Goal: Information Seeking & Learning: Stay updated

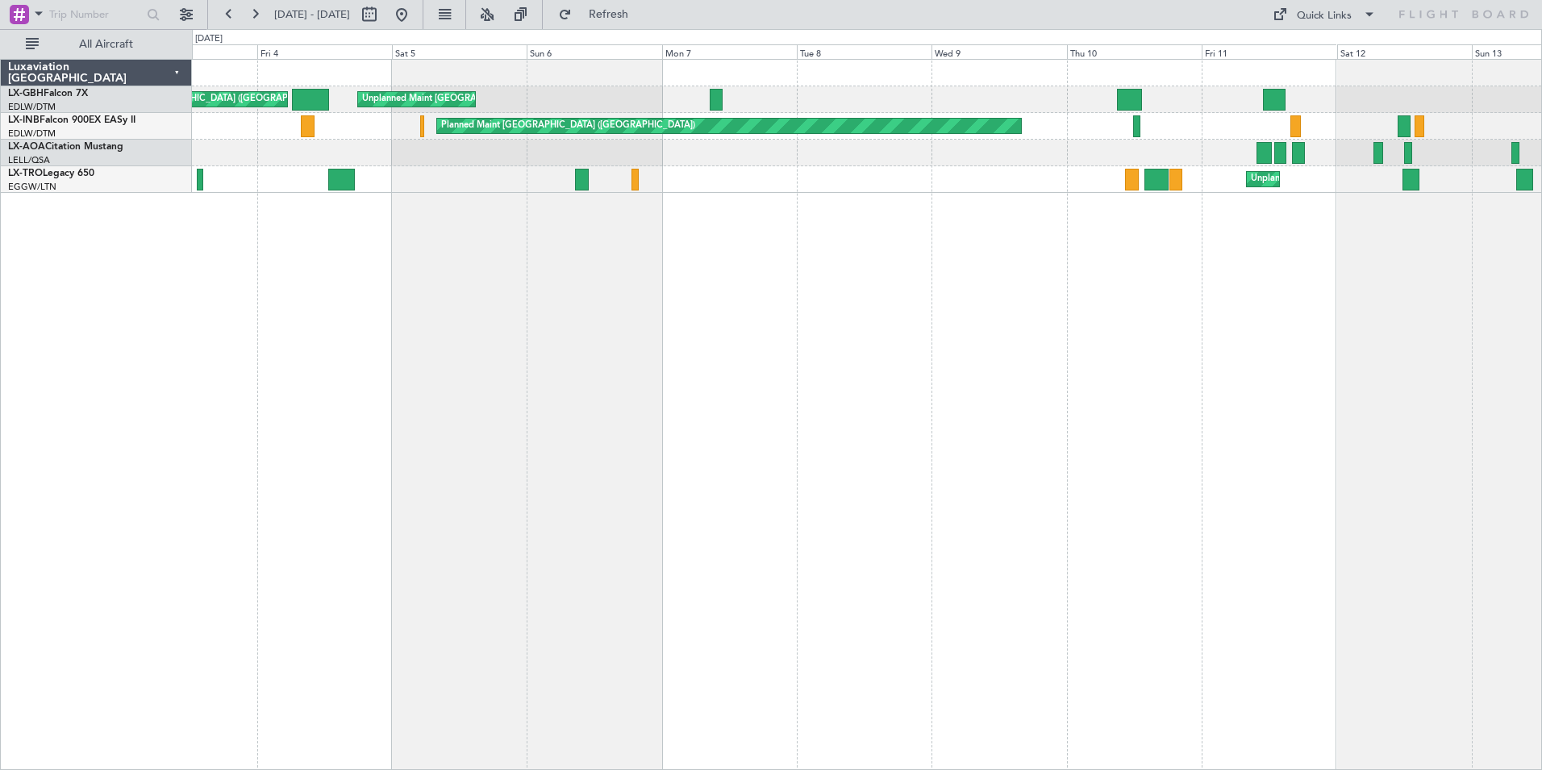
click at [449, 334] on div "Planned Maint [GEOGRAPHIC_DATA] ([GEOGRAPHIC_DATA]) Unplanned Maint [GEOGRAPHIC…" at bounding box center [867, 414] width 1350 height 711
click at [235, 8] on button at bounding box center [229, 15] width 26 height 26
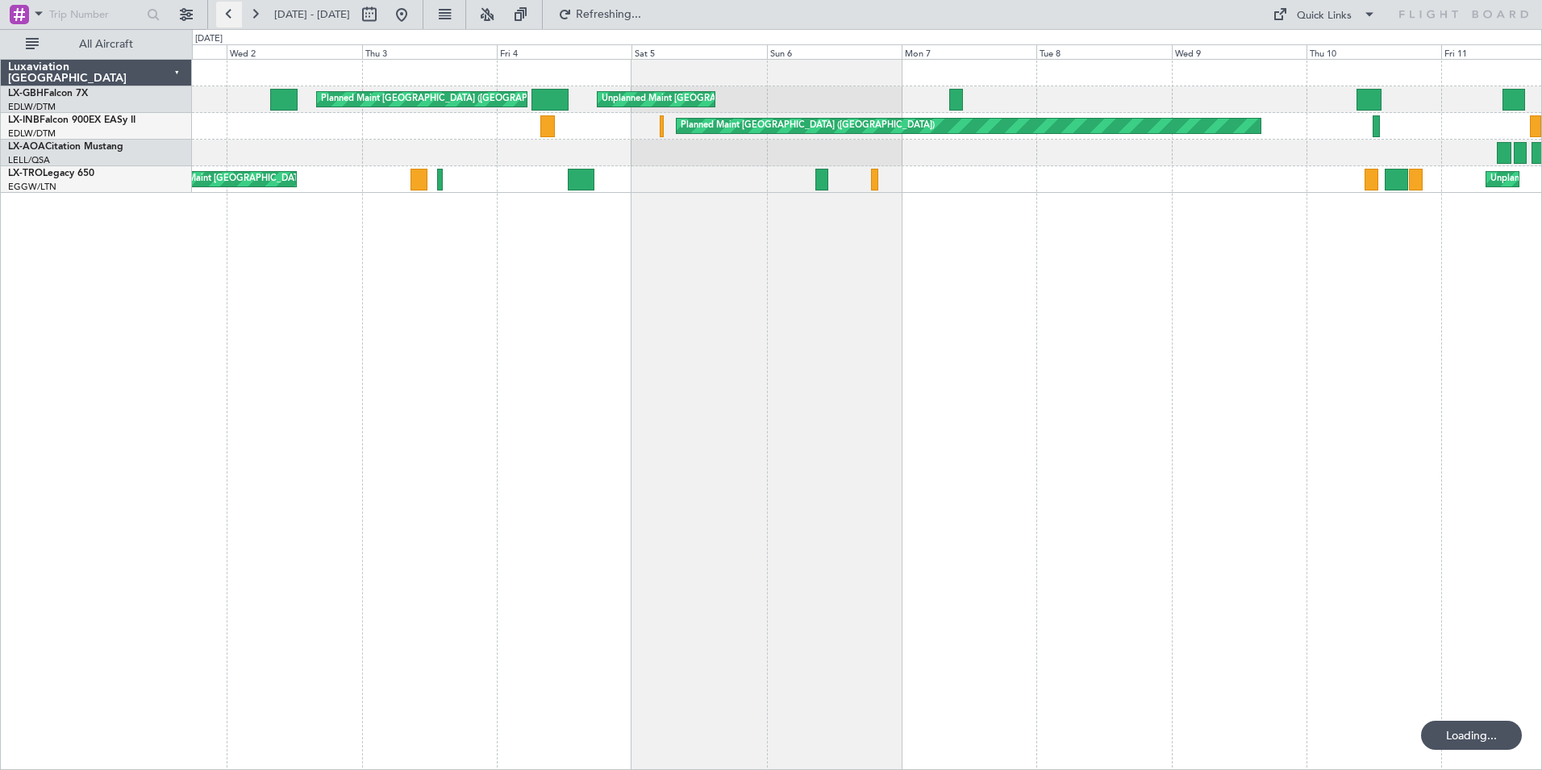
click at [235, 8] on button at bounding box center [229, 15] width 26 height 26
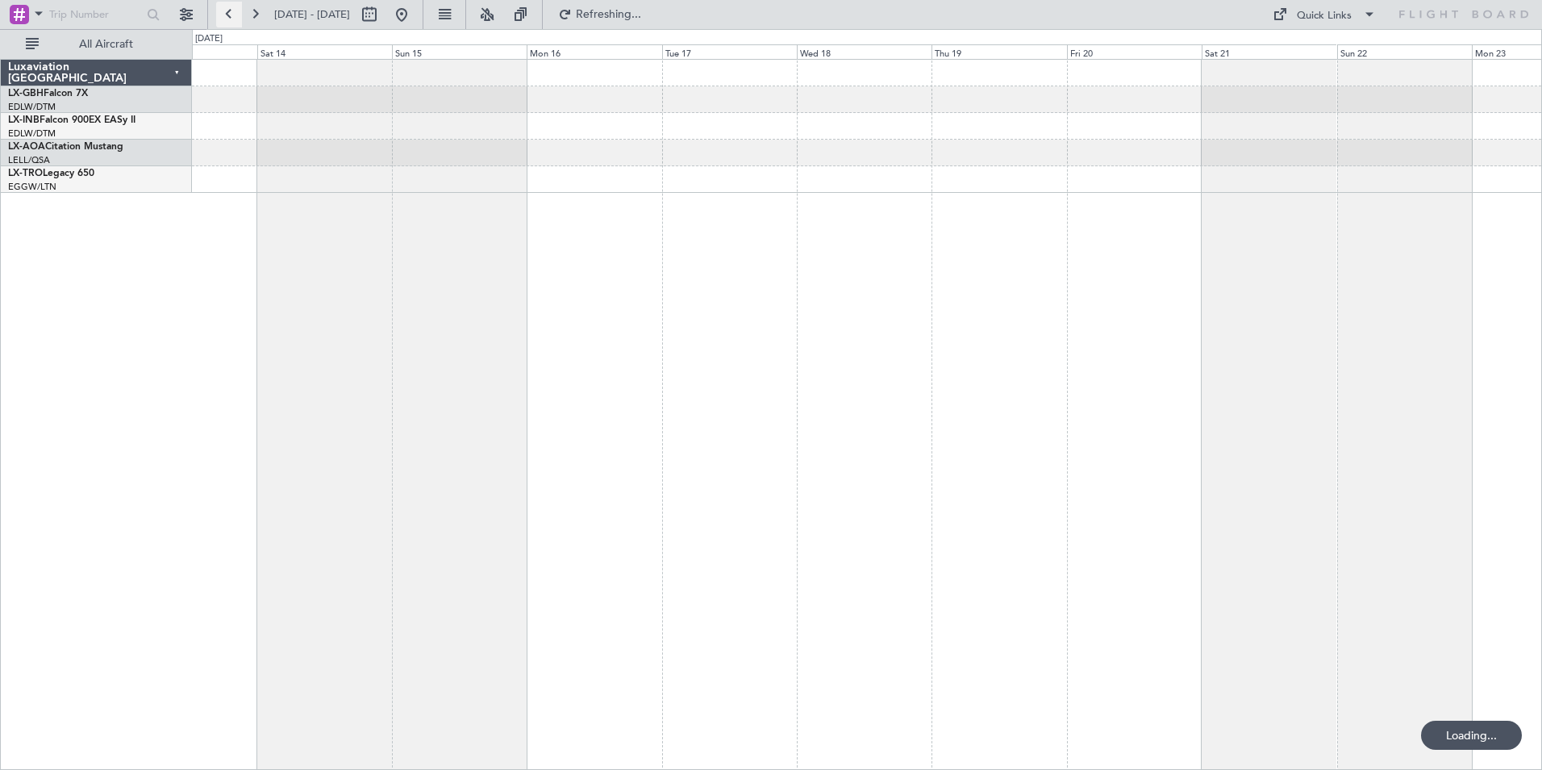
click at [235, 8] on button at bounding box center [229, 15] width 26 height 26
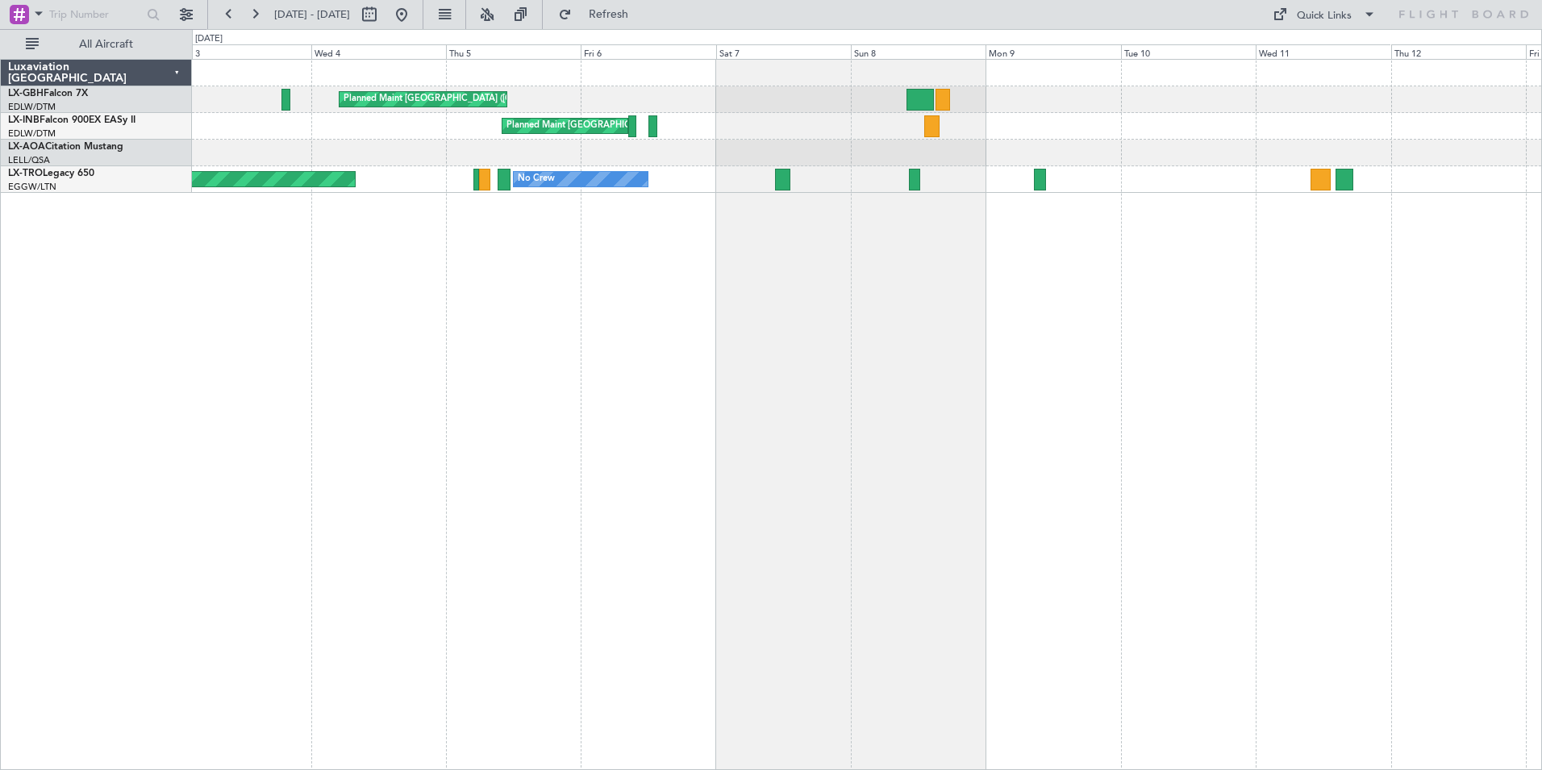
click at [1183, 409] on div "Planned Maint [GEOGRAPHIC_DATA] ([GEOGRAPHIC_DATA]) Planned Maint [GEOGRAPHIC_D…" at bounding box center [867, 414] width 1350 height 711
click at [260, 11] on button at bounding box center [255, 15] width 26 height 26
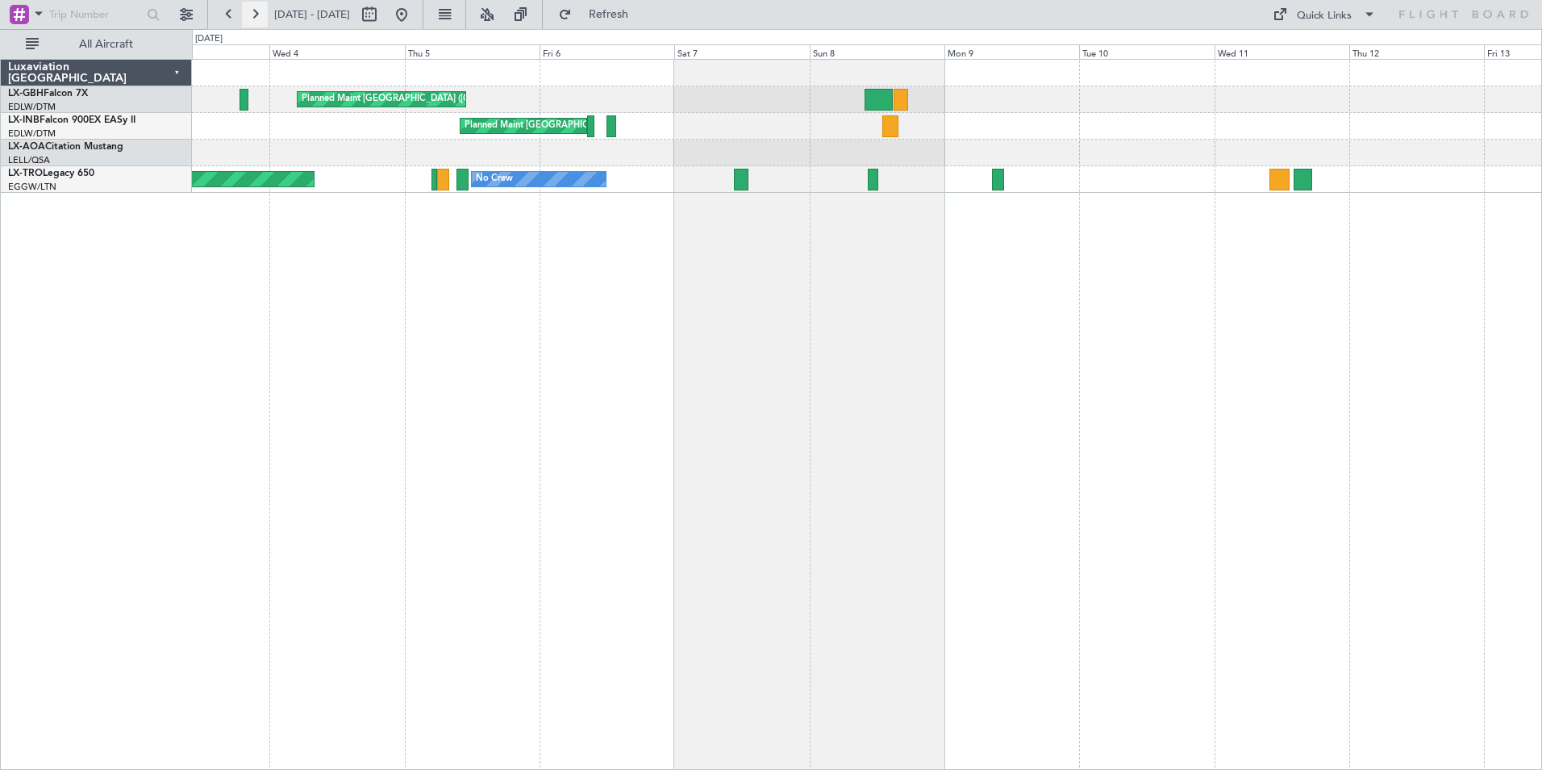
click at [260, 11] on button at bounding box center [255, 15] width 26 height 26
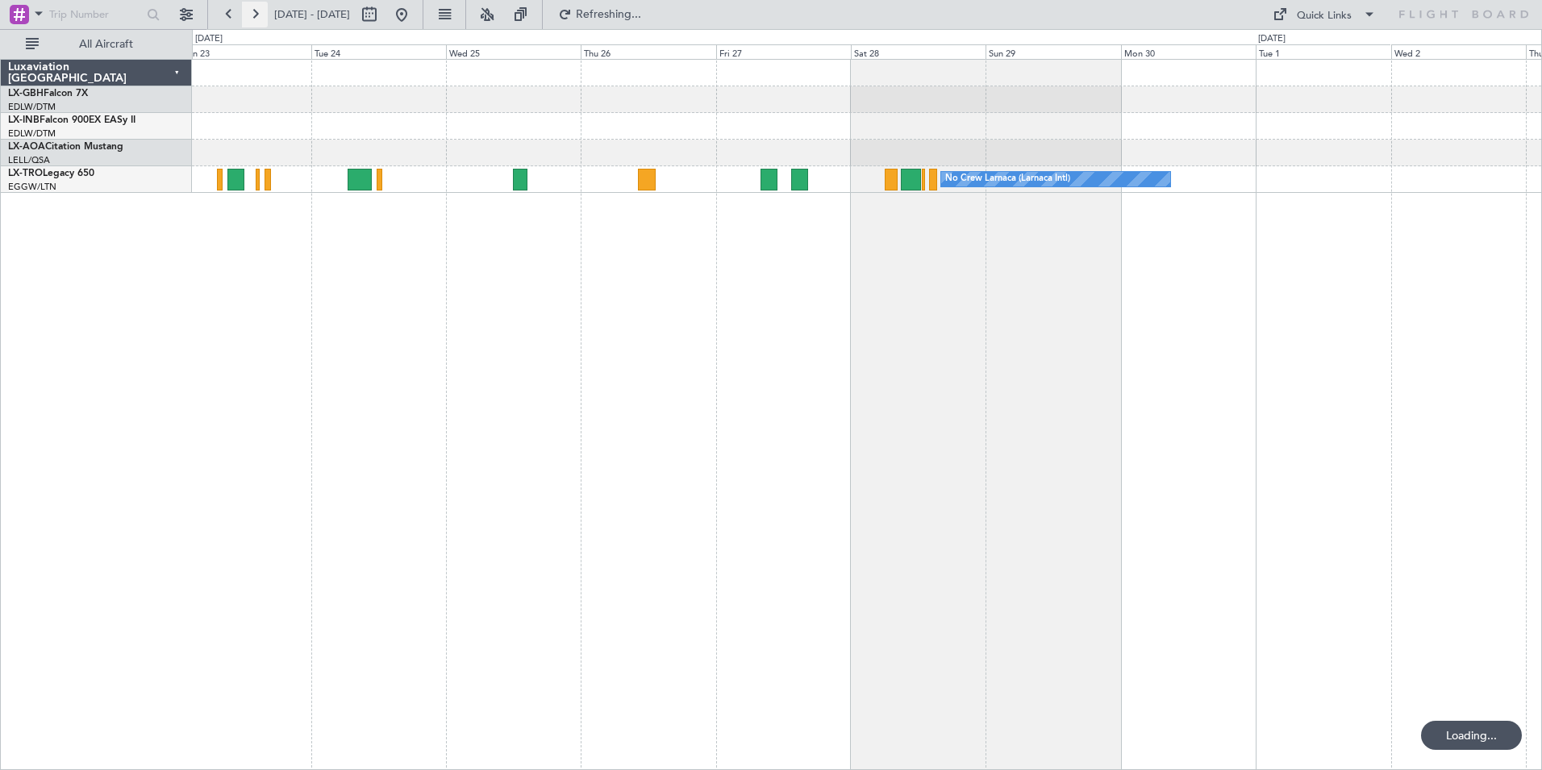
click at [260, 11] on button at bounding box center [255, 15] width 26 height 26
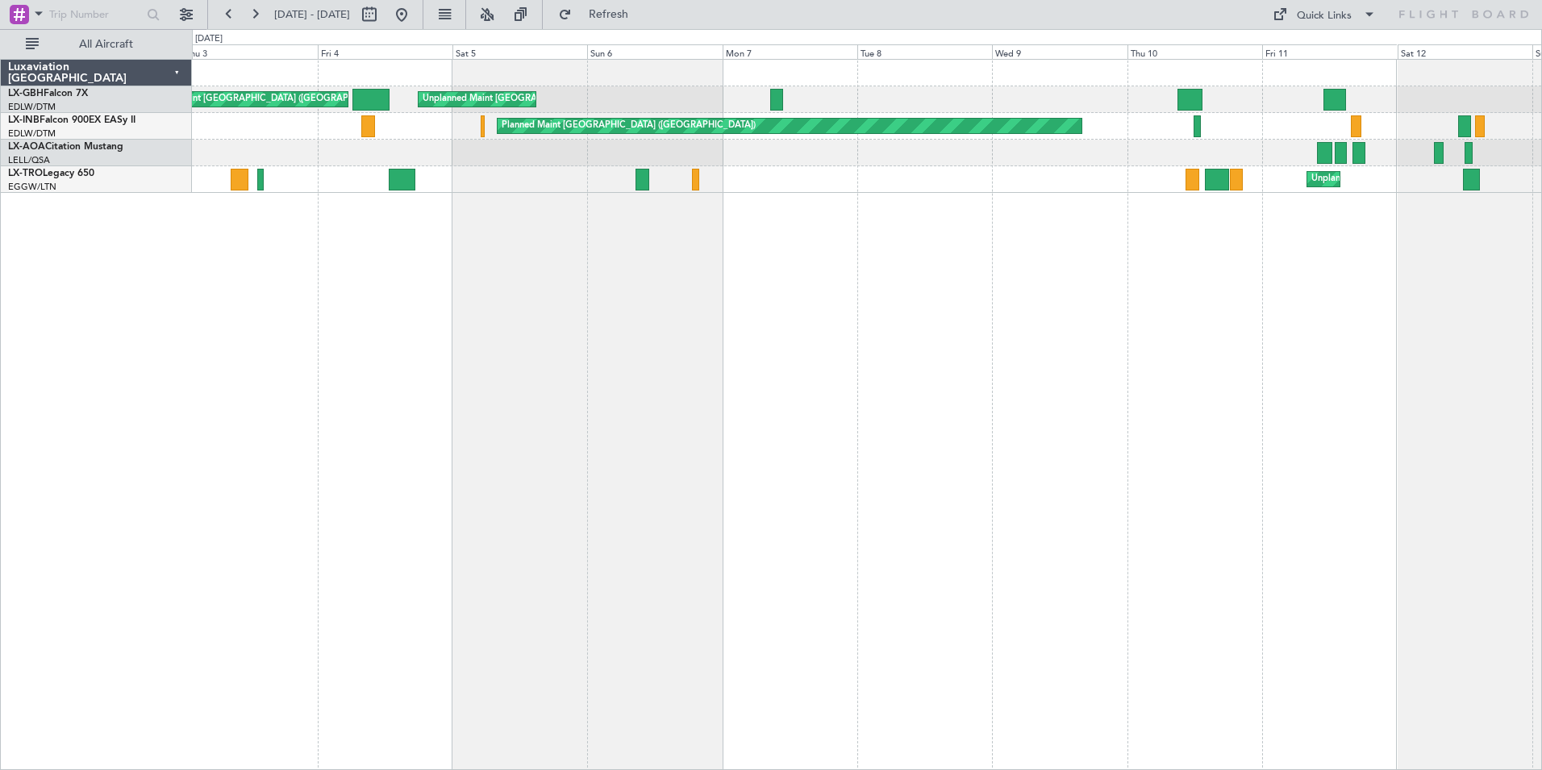
click at [403, 237] on div "Planned Maint [GEOGRAPHIC_DATA] ([GEOGRAPHIC_DATA]) Unplanned Maint [GEOGRAPHIC…" at bounding box center [867, 414] width 1350 height 711
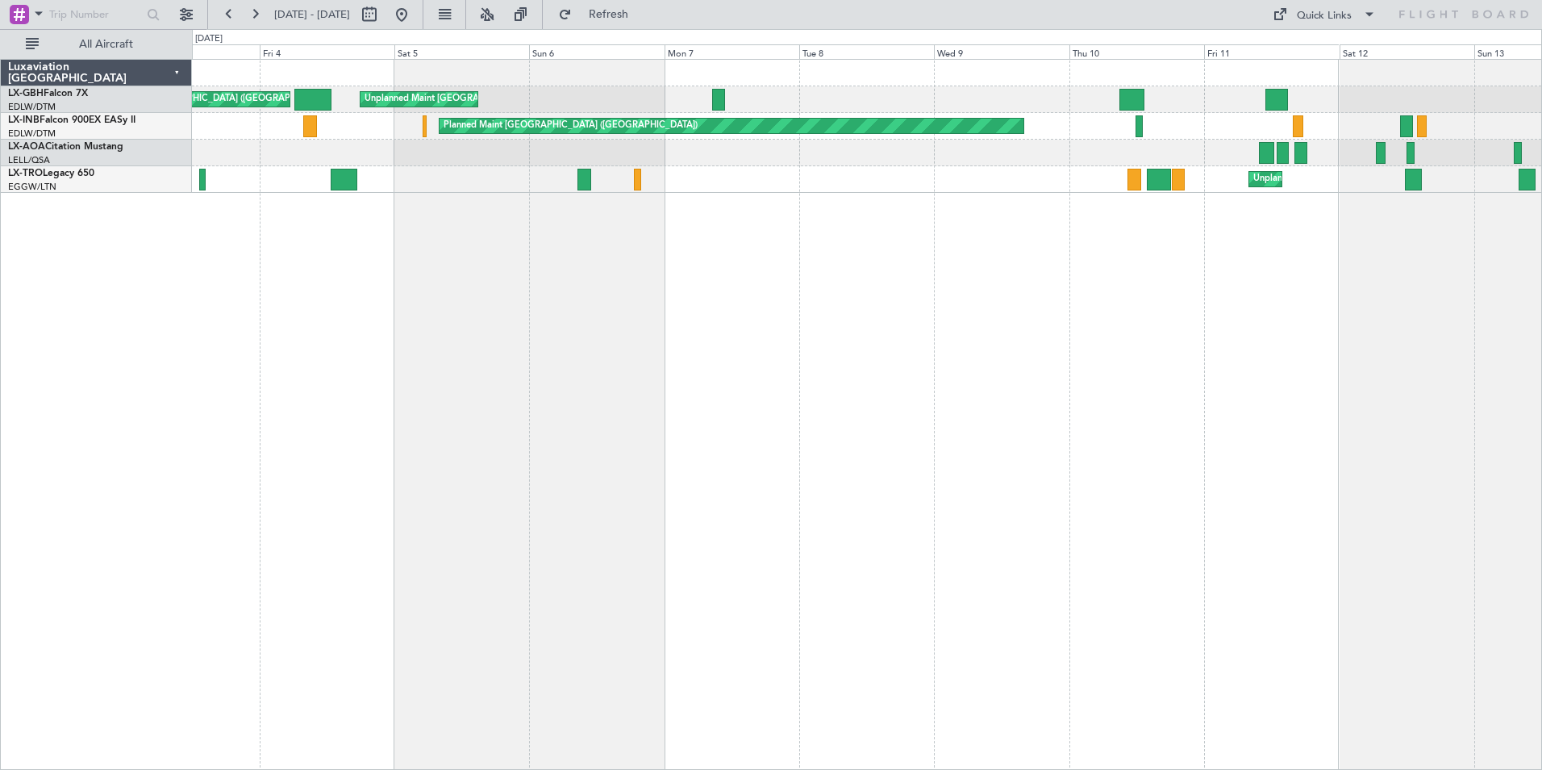
click at [452, 273] on div "Planned Maint [GEOGRAPHIC_DATA] ([GEOGRAPHIC_DATA]) Unplanned Maint [GEOGRAPHIC…" at bounding box center [867, 414] width 1350 height 711
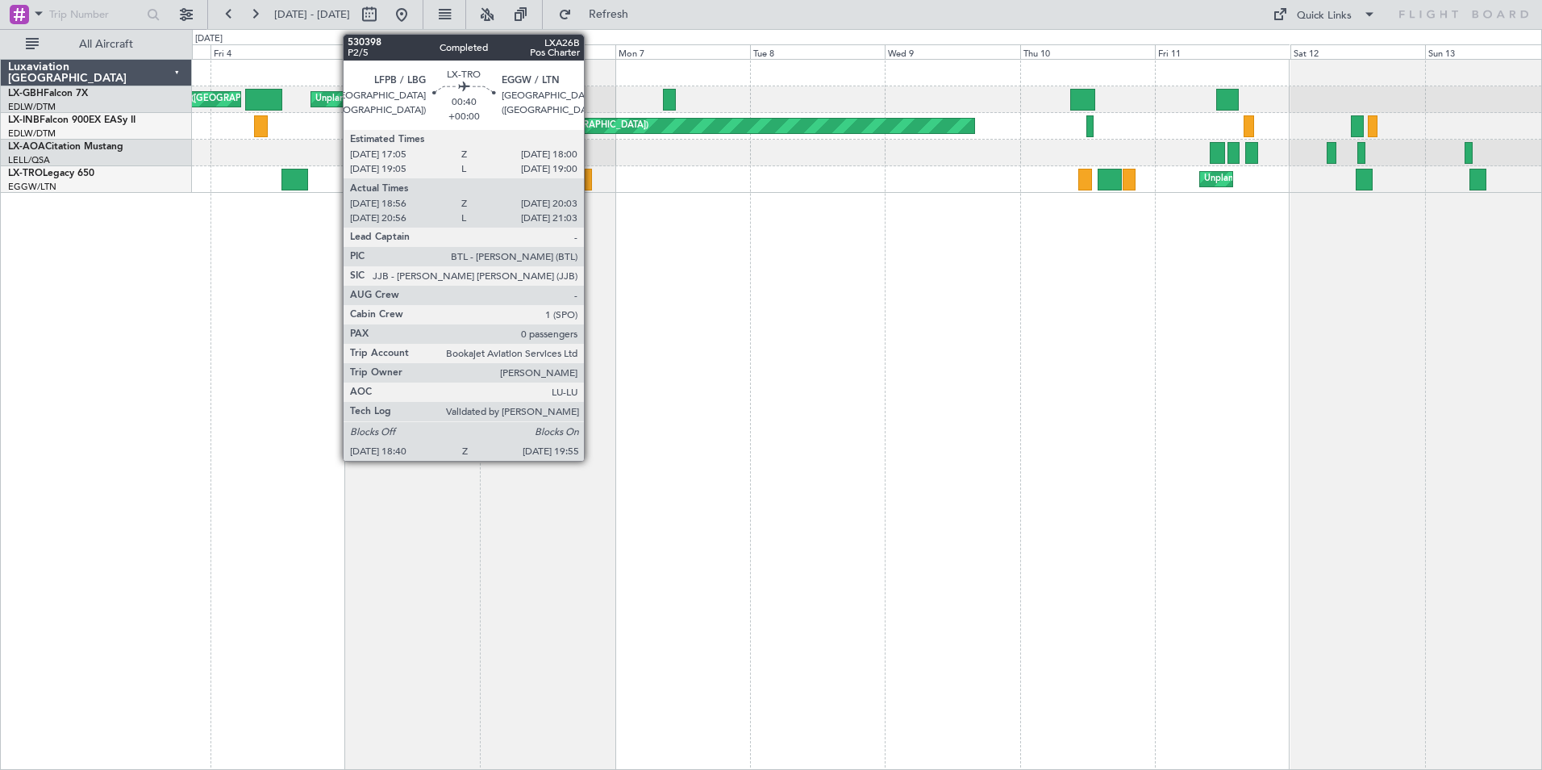
click at [591, 184] on div at bounding box center [588, 180] width 7 height 22
click at [228, 252] on div "Planned Maint [GEOGRAPHIC_DATA] ([GEOGRAPHIC_DATA]) Unplanned Maint [GEOGRAPHIC…" at bounding box center [867, 414] width 1350 height 711
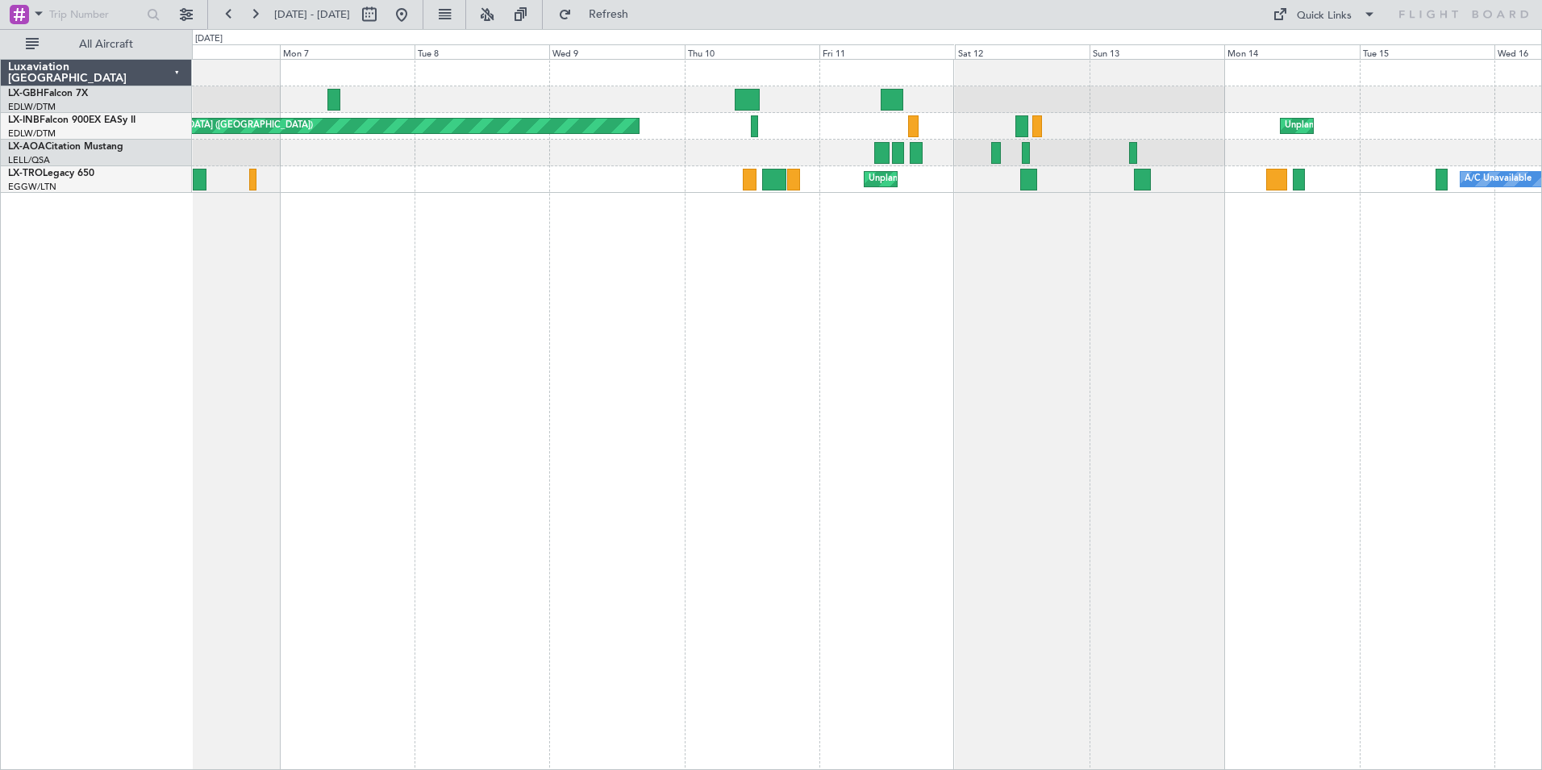
click at [420, 273] on div "Unplanned Maint [GEOGRAPHIC_DATA] (Al Maktoum Intl) Planned Maint [GEOGRAPHIC_D…" at bounding box center [867, 414] width 1350 height 711
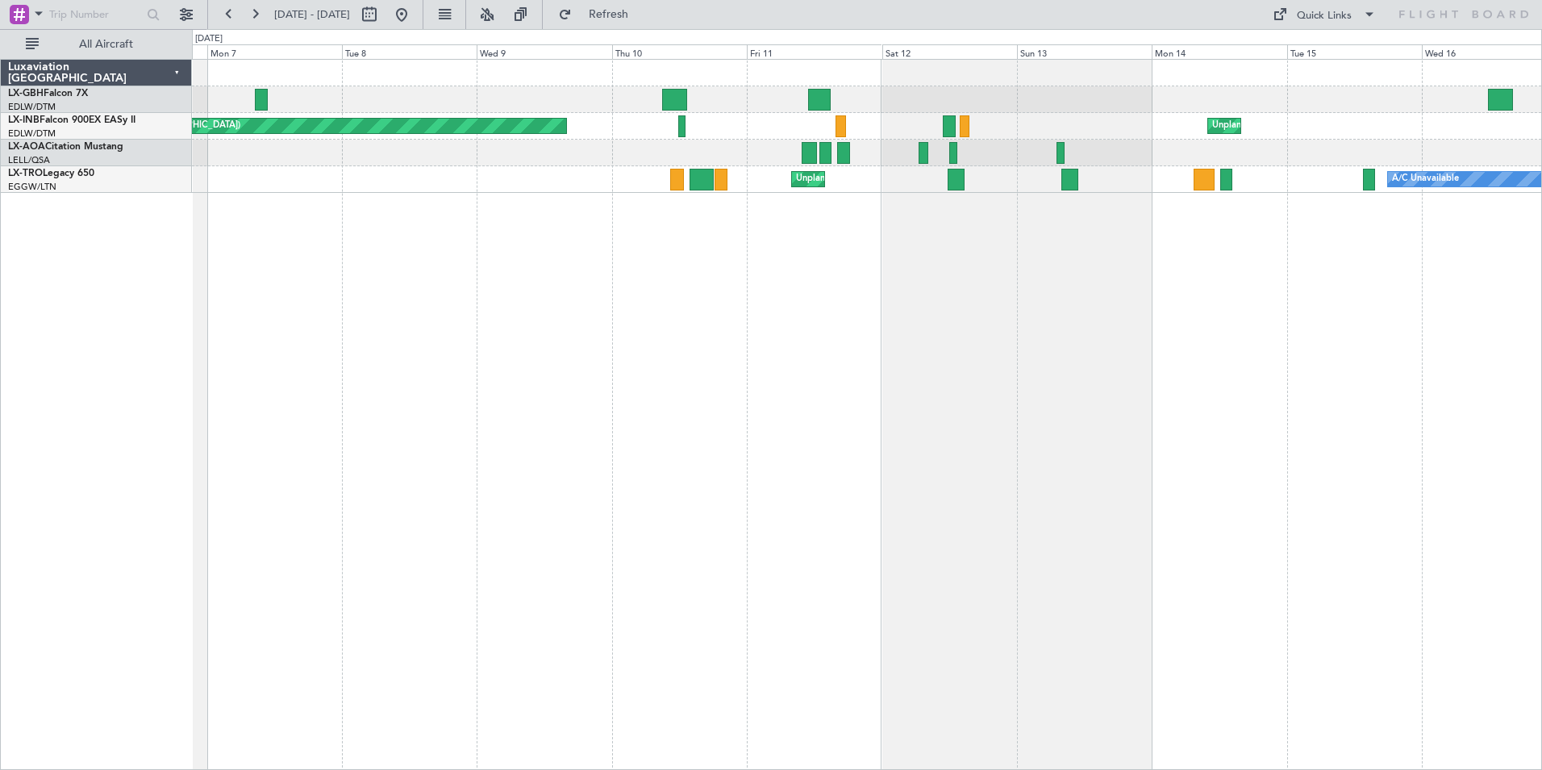
click at [651, 261] on div "Unplanned Maint [GEOGRAPHIC_DATA] (Al Maktoum Intl) Planned Maint [GEOGRAPHIC_D…" at bounding box center [867, 414] width 1350 height 711
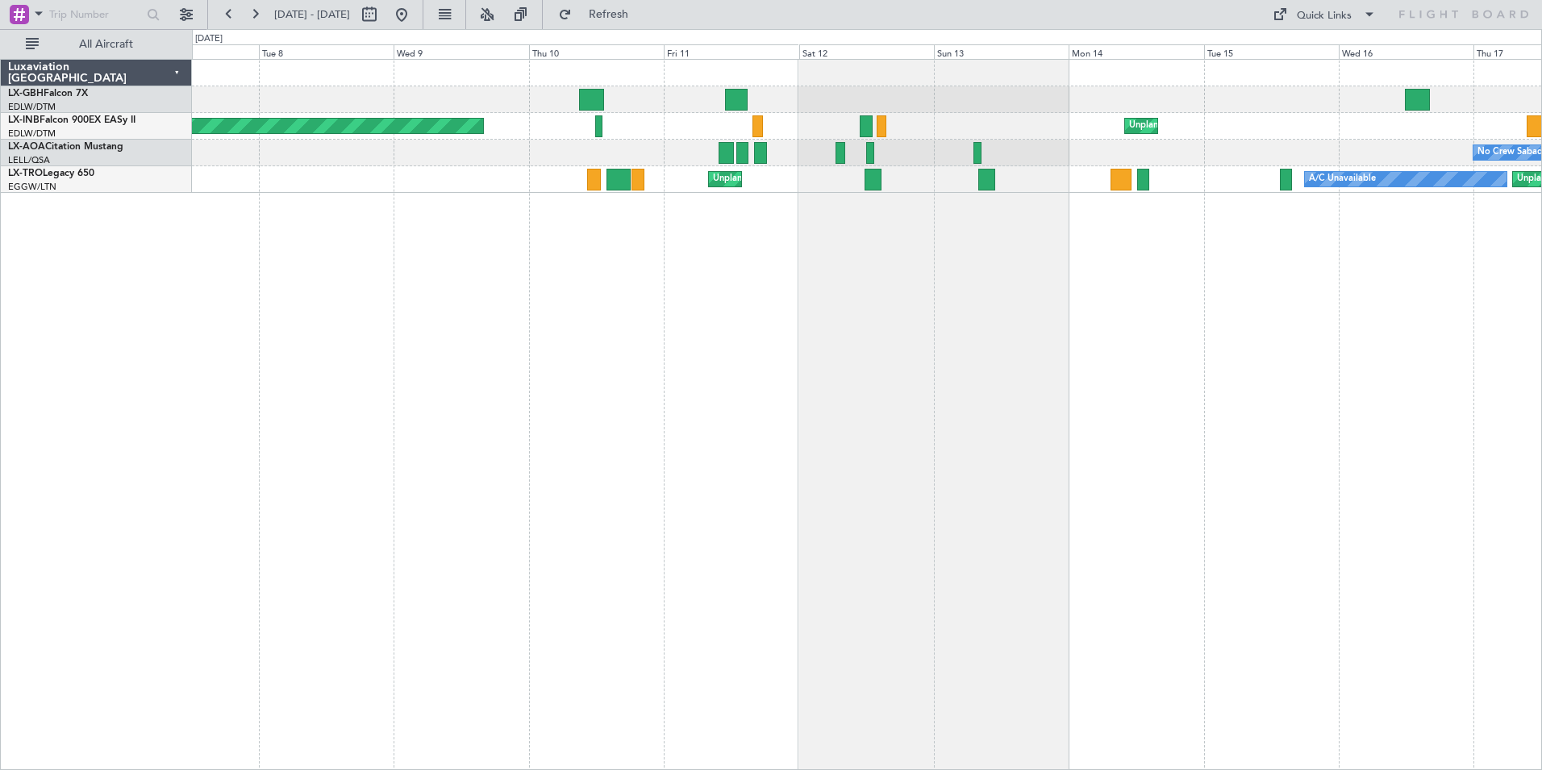
click at [620, 311] on div "Planned Maint [GEOGRAPHIC_DATA] ([GEOGRAPHIC_DATA]) Unplanned Maint [GEOGRAPHIC…" at bounding box center [867, 414] width 1350 height 711
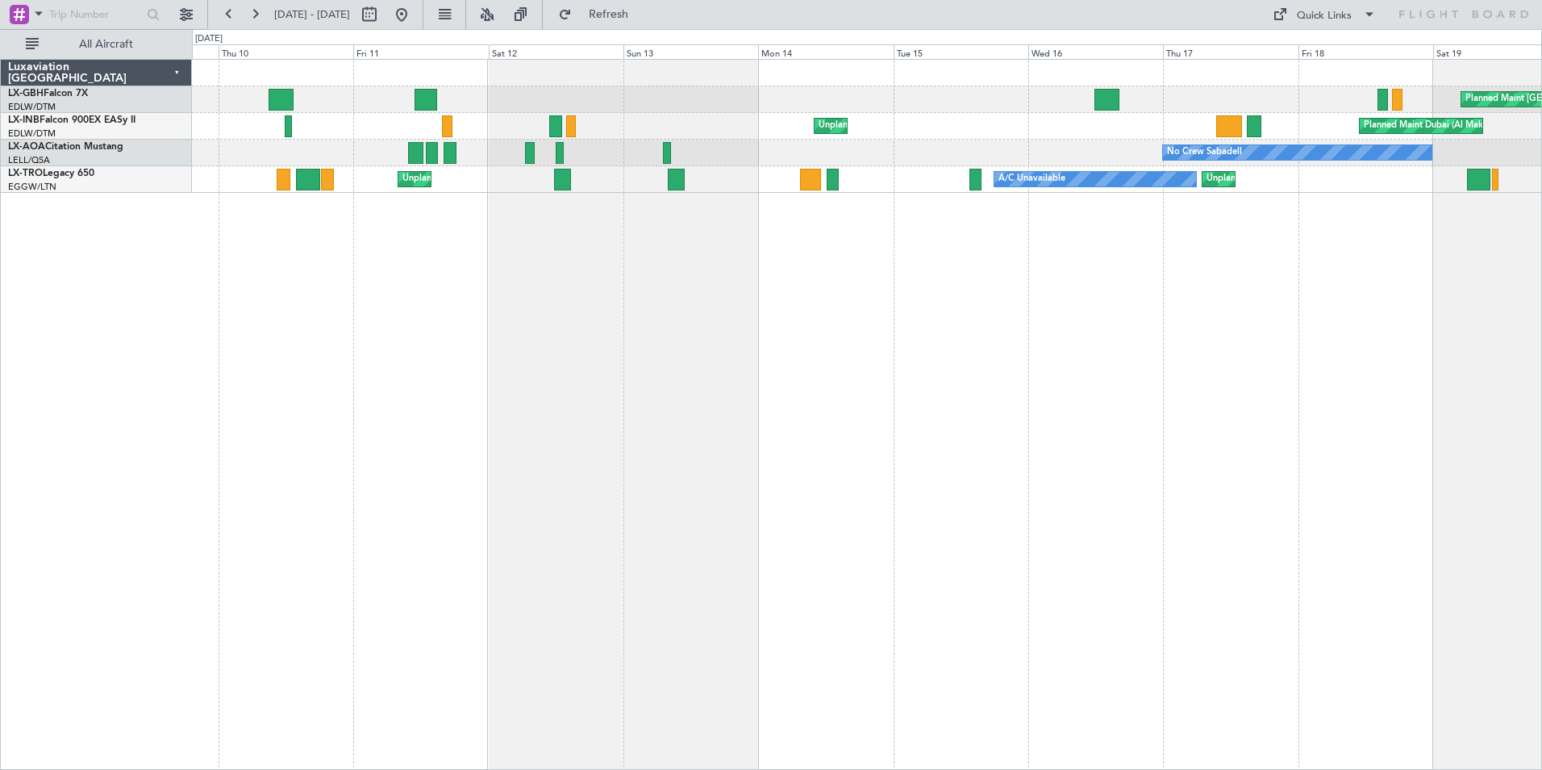
click at [623, 294] on div "Planned Maint [GEOGRAPHIC_DATA] ([GEOGRAPHIC_DATA]) Unplanned Maint [GEOGRAPHIC…" at bounding box center [867, 414] width 1350 height 711
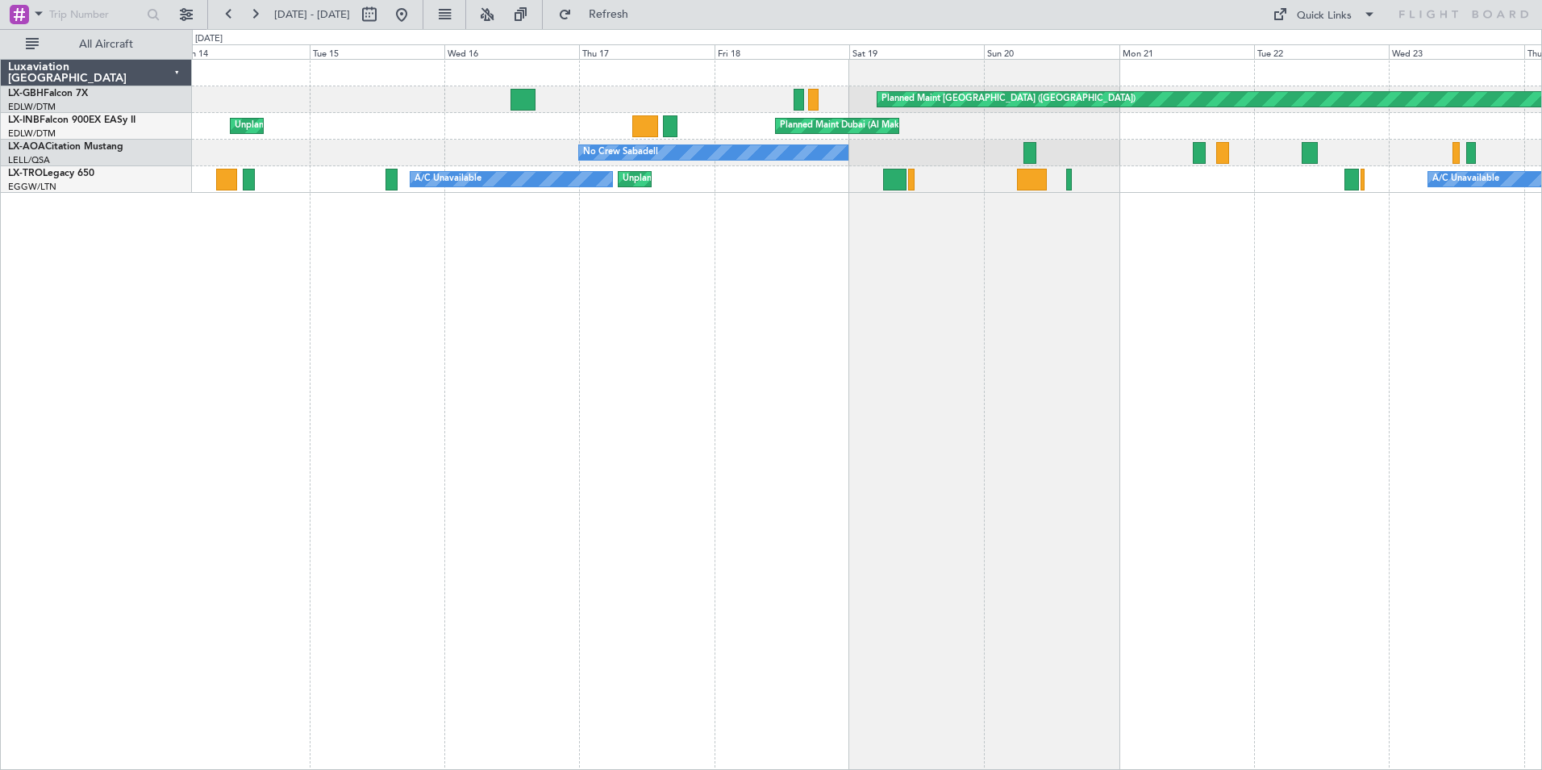
click at [409, 265] on div "Planned Maint [GEOGRAPHIC_DATA] ([GEOGRAPHIC_DATA]) Planned Maint [GEOGRAPHIC_D…" at bounding box center [867, 414] width 1350 height 711
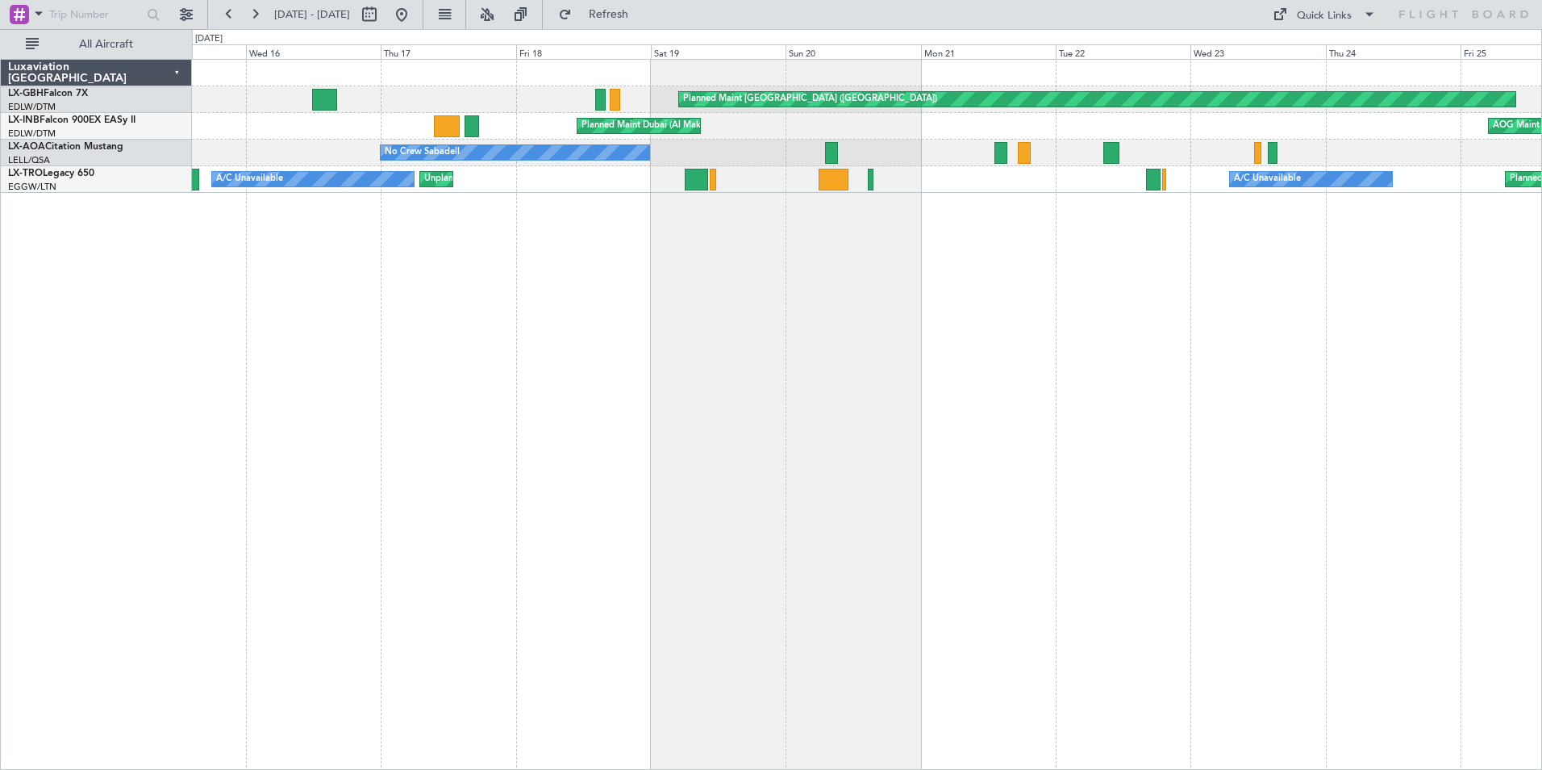
click at [548, 276] on div "Planned Maint [GEOGRAPHIC_DATA] ([GEOGRAPHIC_DATA]) Planned Maint [GEOGRAPHIC_D…" at bounding box center [867, 414] width 1350 height 711
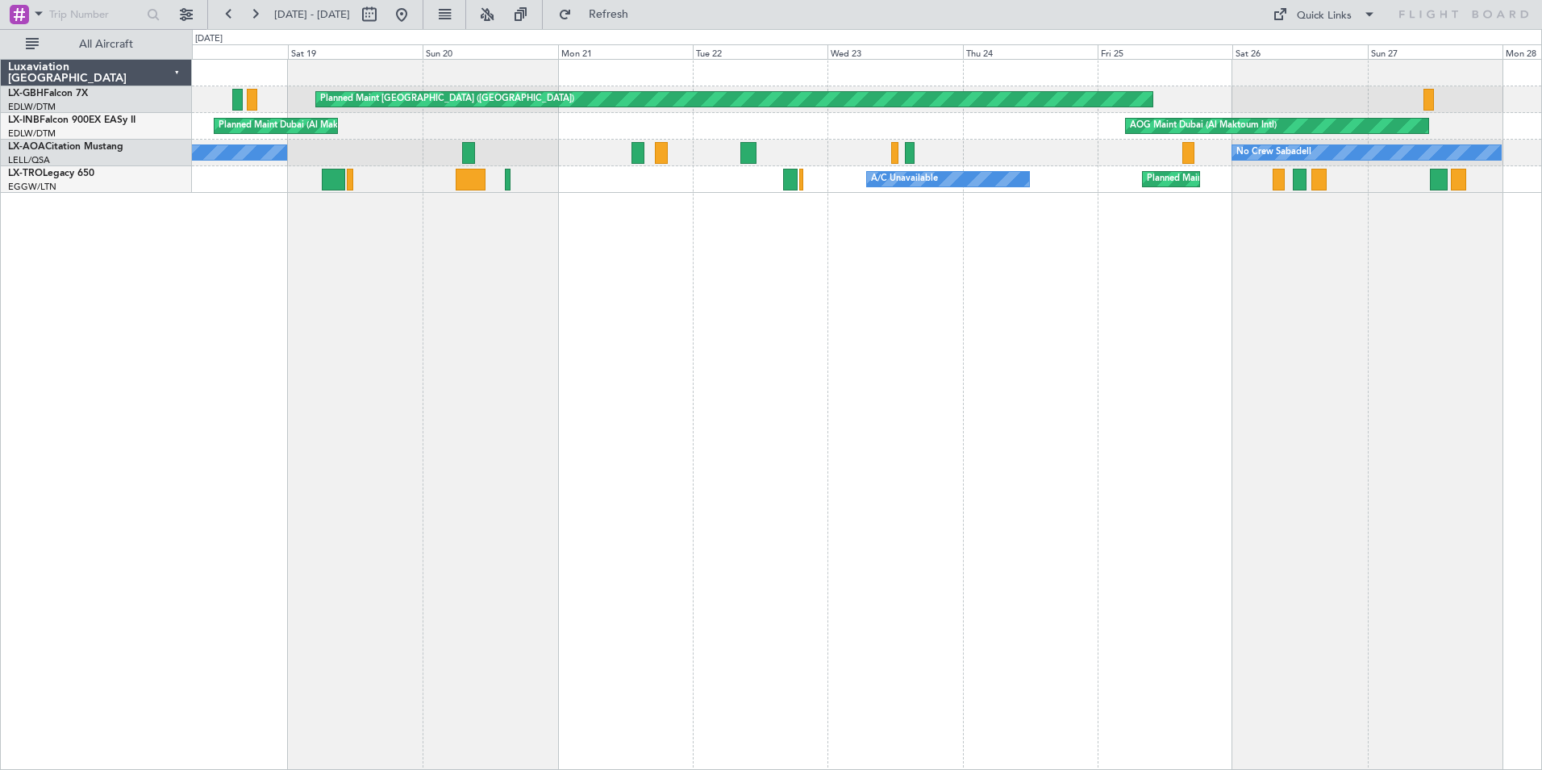
click at [529, 261] on div "Planned Maint [GEOGRAPHIC_DATA] ([GEOGRAPHIC_DATA]) Planned Maint [GEOGRAPHIC_D…" at bounding box center [867, 414] width 1350 height 711
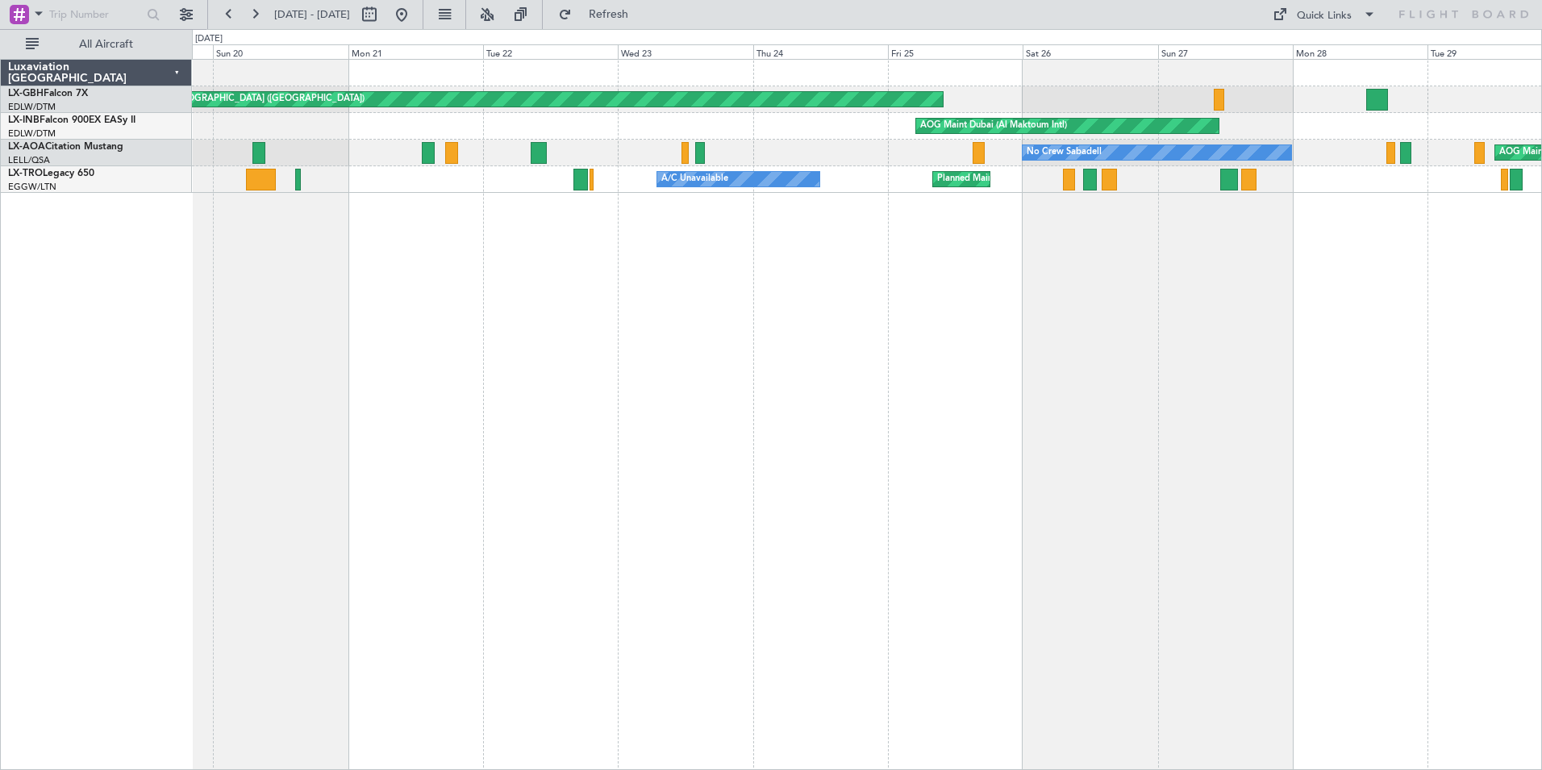
click at [624, 232] on div "Planned Maint [GEOGRAPHIC_DATA] ([GEOGRAPHIC_DATA]) AOG Maint [GEOGRAPHIC_DATA]…" at bounding box center [867, 414] width 1350 height 711
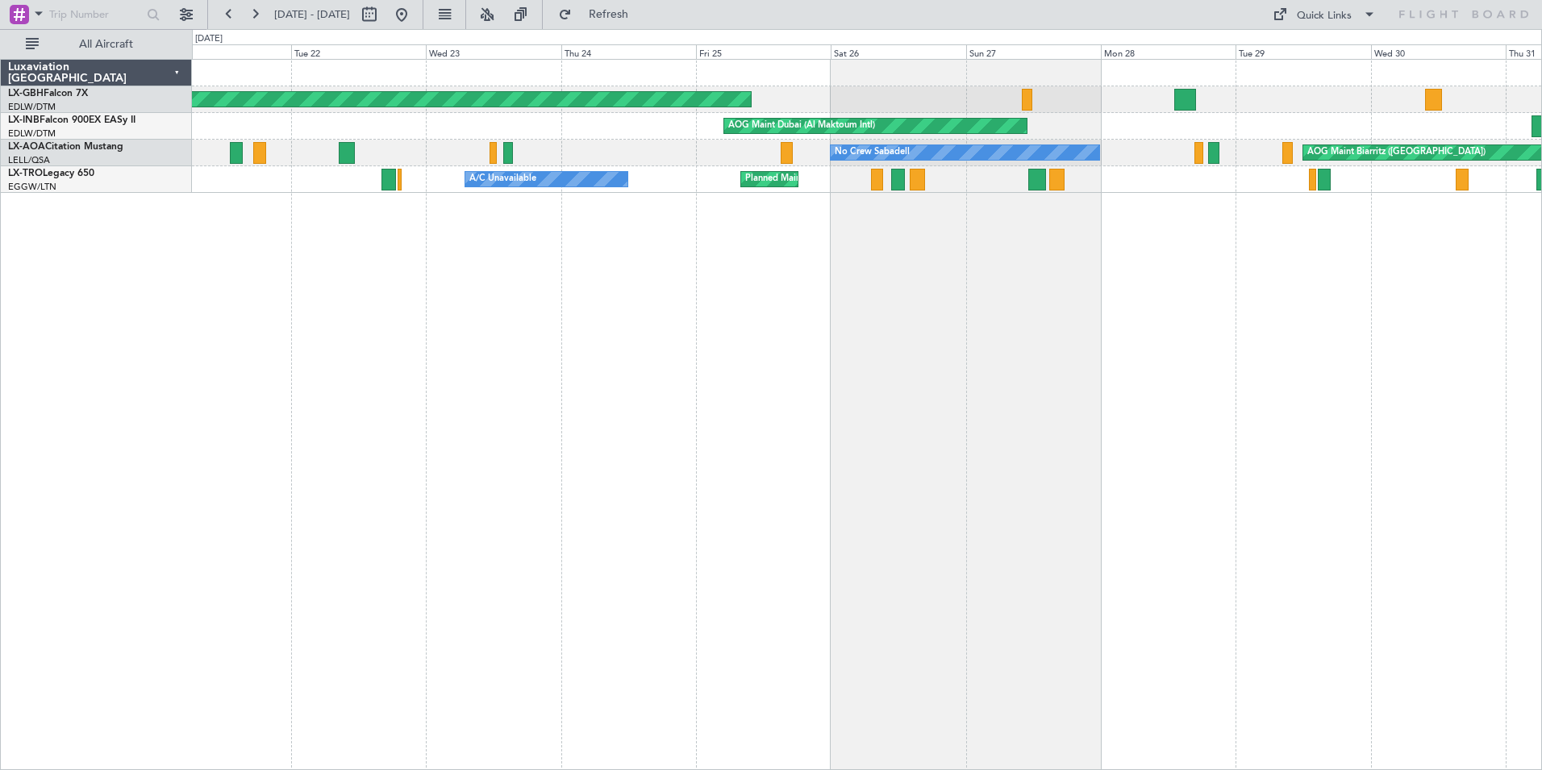
click at [704, 248] on div "Planned Maint [GEOGRAPHIC_DATA] ([GEOGRAPHIC_DATA]) AOG Maint [GEOGRAPHIC_DATA]…" at bounding box center [867, 414] width 1350 height 711
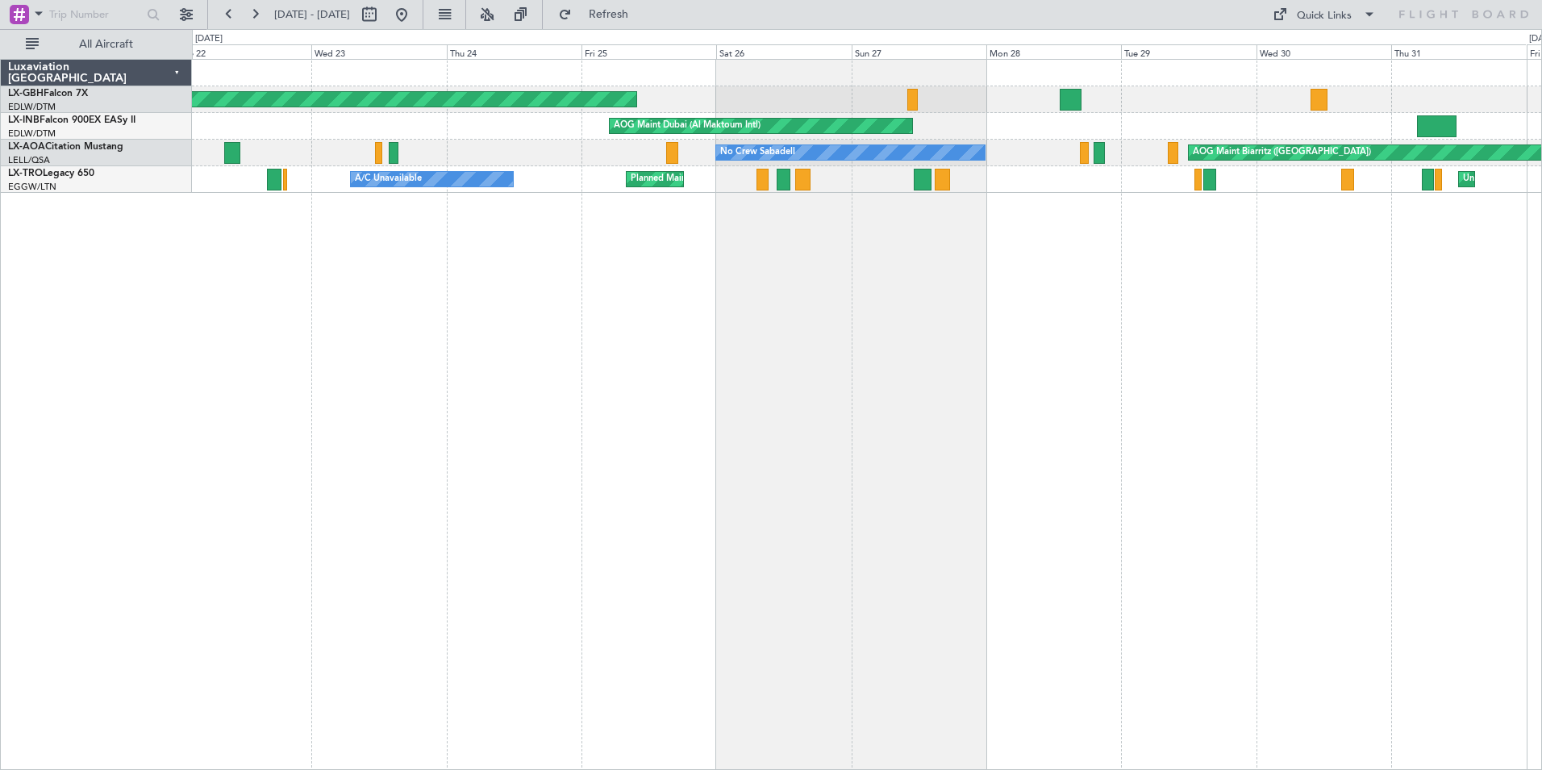
click at [748, 252] on div "Planned Maint [GEOGRAPHIC_DATA] ([GEOGRAPHIC_DATA]) AOG Maint [GEOGRAPHIC_DATA]…" at bounding box center [867, 414] width 1350 height 711
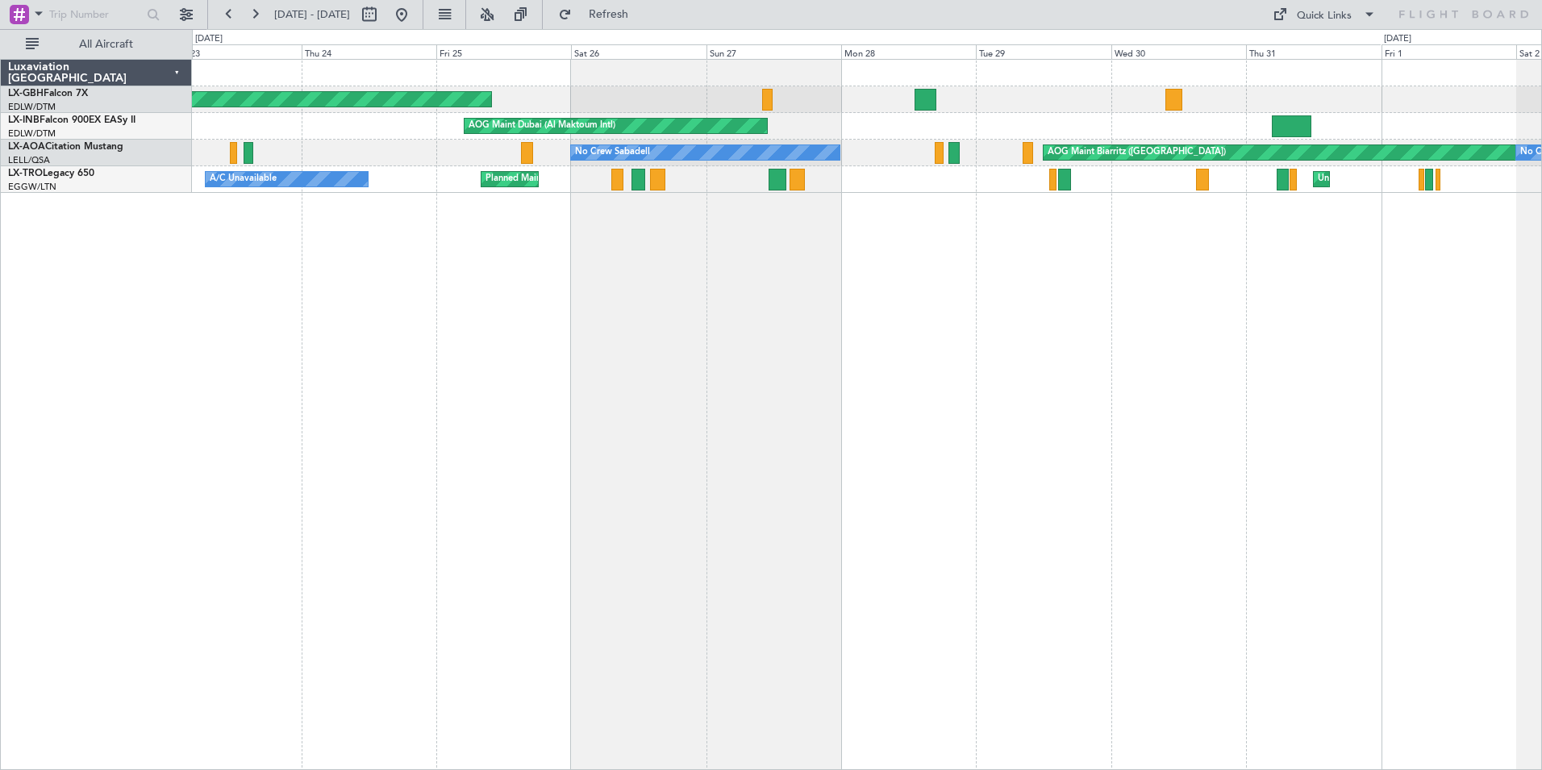
click at [641, 239] on div "Planned Maint [GEOGRAPHIC_DATA] ([GEOGRAPHIC_DATA]) AOG Maint [GEOGRAPHIC_DATA]…" at bounding box center [867, 414] width 1350 height 711
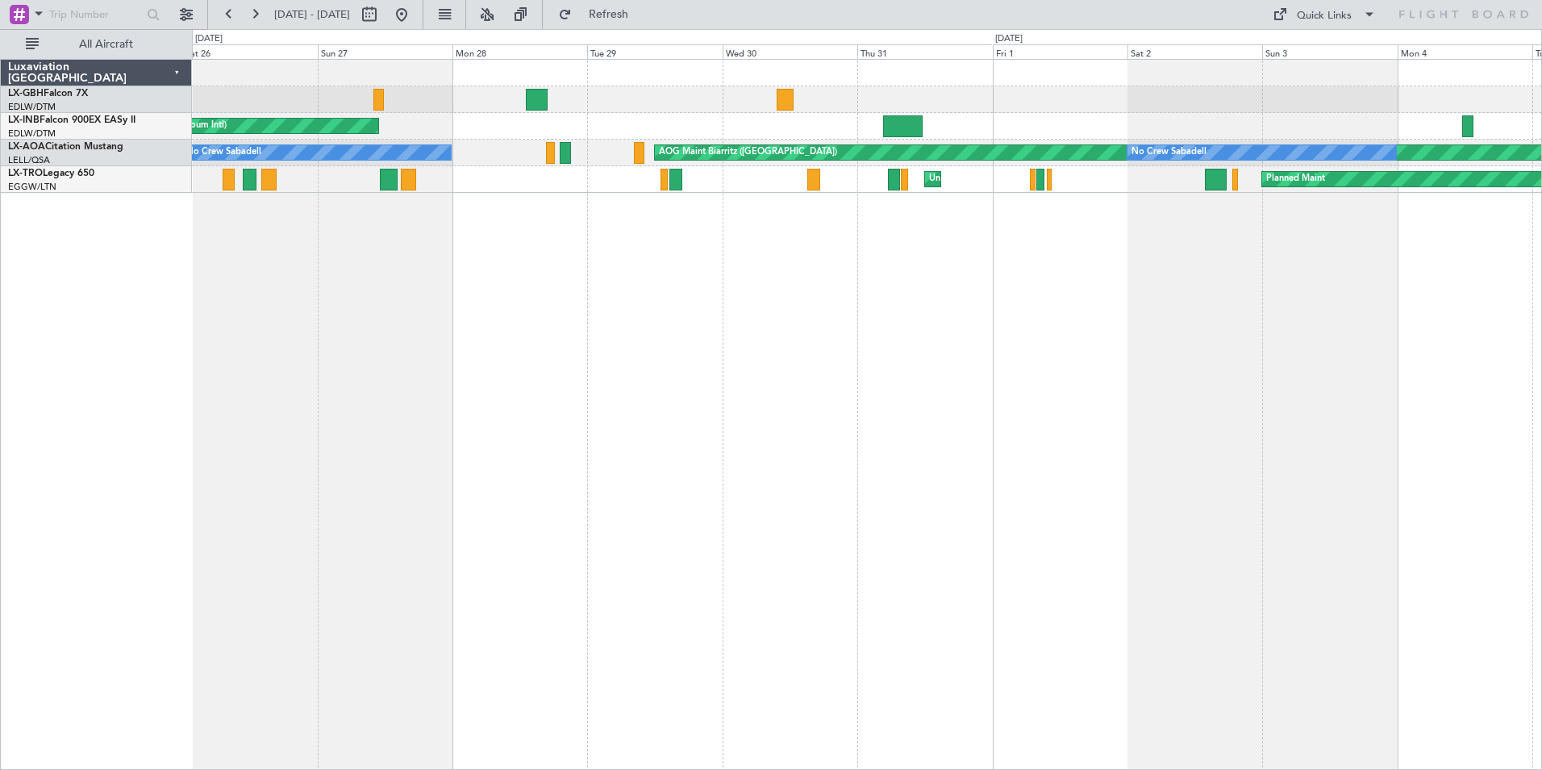
click at [472, 277] on div "Planned Maint [GEOGRAPHIC_DATA] ([GEOGRAPHIC_DATA]) AOG Maint [GEOGRAPHIC_DATA]…" at bounding box center [867, 414] width 1350 height 711
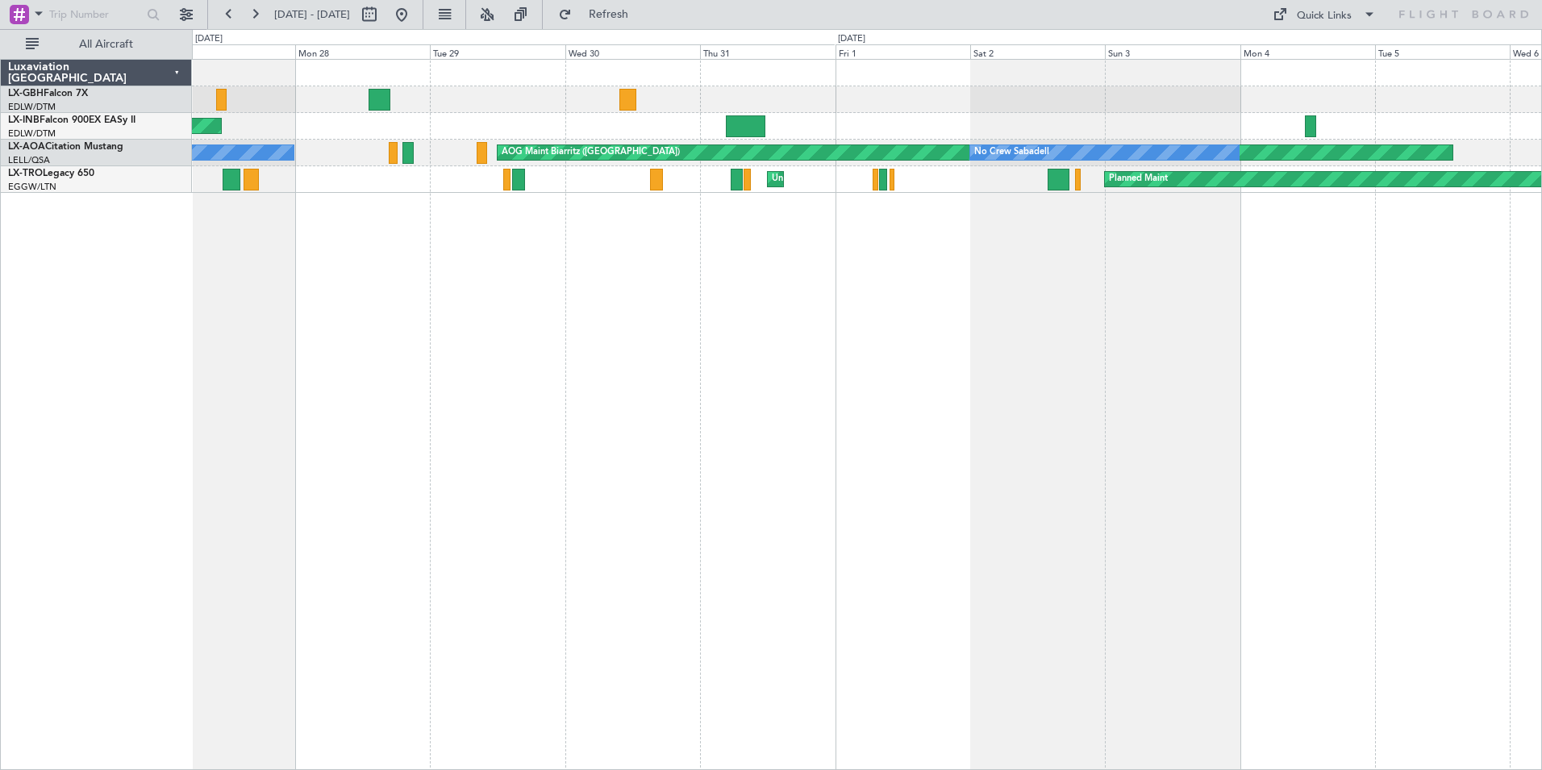
click at [835, 236] on div "Planned Maint [GEOGRAPHIC_DATA] ([GEOGRAPHIC_DATA]) AOG Maint [GEOGRAPHIC_DATA]…" at bounding box center [867, 414] width 1350 height 711
